Goal: Transaction & Acquisition: Purchase product/service

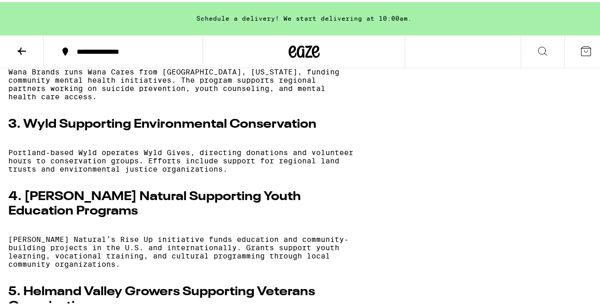
scroll to position [1466, 0]
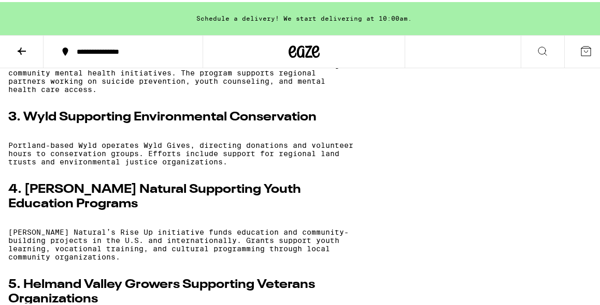
click at [222, 92] on p "Wana Brands runs Wana Cares from [GEOGRAPHIC_DATA], [US_STATE], funding communi…" at bounding box center [182, 75] width 348 height 33
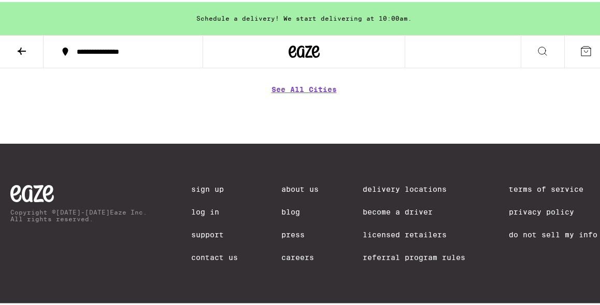
scroll to position [3743, 0]
